Goal: Find specific page/section: Find specific page/section

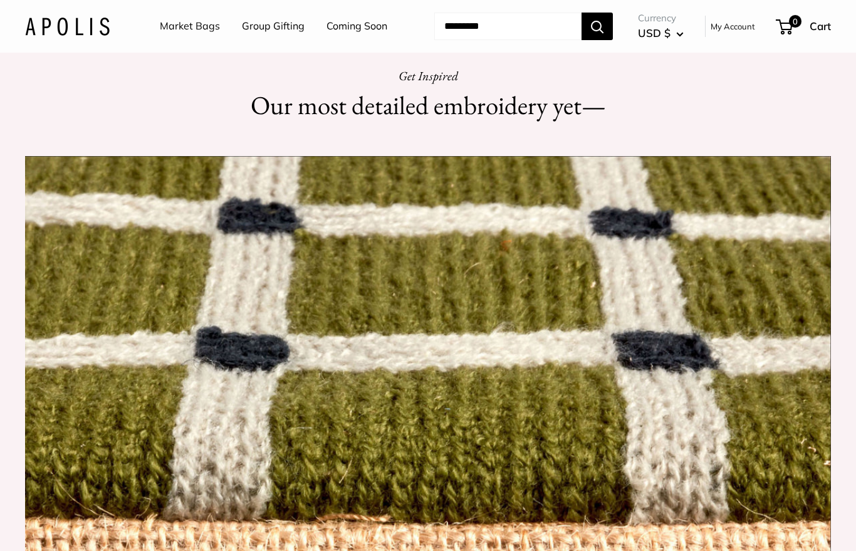
scroll to position [902, 0]
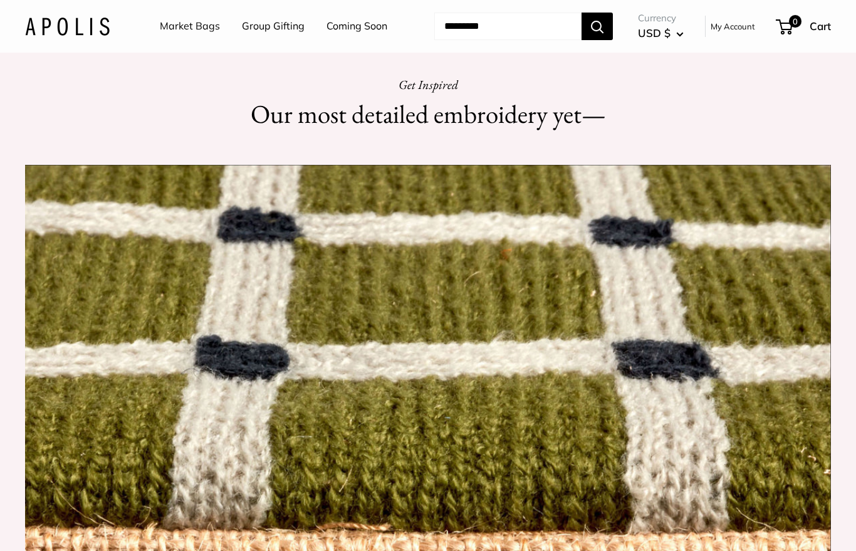
click at [188, 33] on link "Market Bags" at bounding box center [190, 26] width 60 height 19
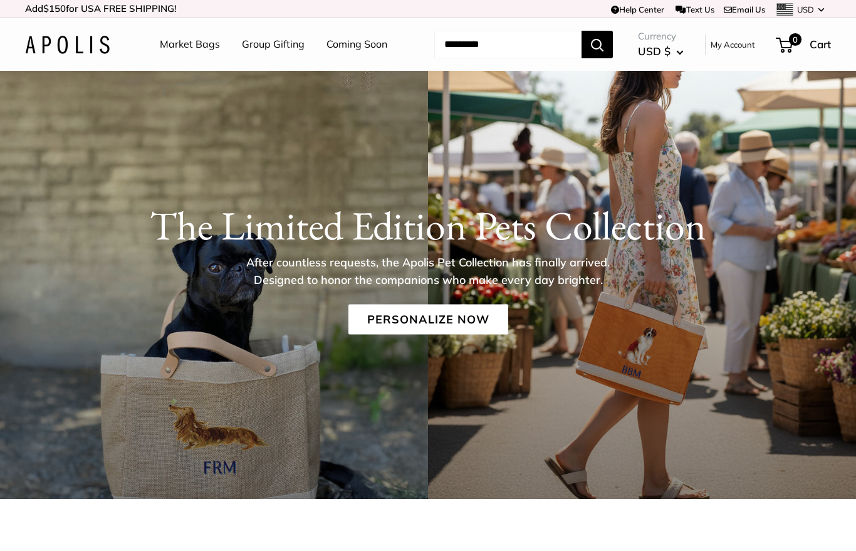
click at [197, 35] on link "Market Bags" at bounding box center [190, 44] width 60 height 19
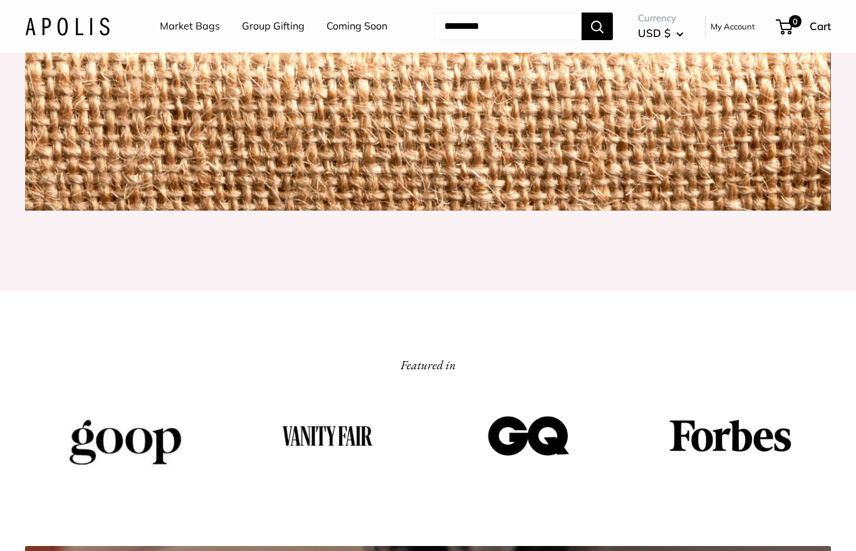
scroll to position [1388, 0]
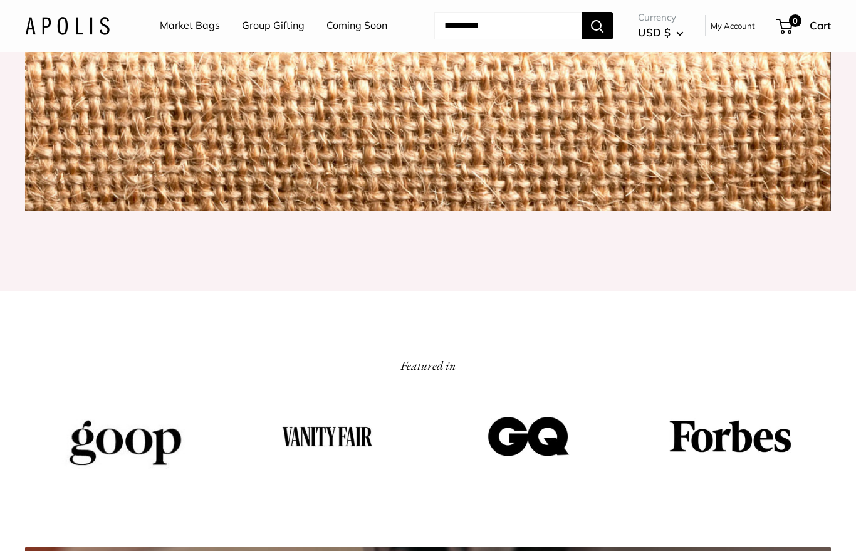
click at [188, 27] on link "Market Bags" at bounding box center [190, 26] width 60 height 19
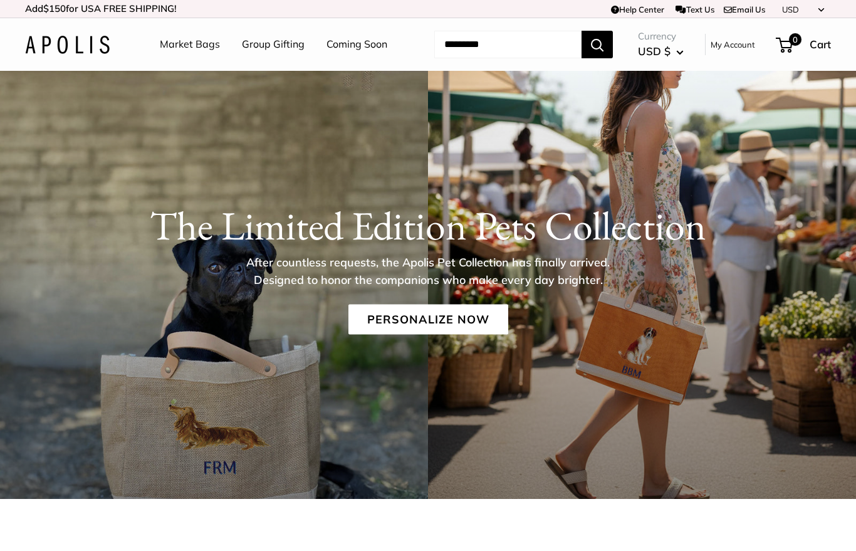
click at [401, 320] on link "Personalize Now" at bounding box center [429, 320] width 160 height 30
